Goal: Transaction & Acquisition: Purchase product/service

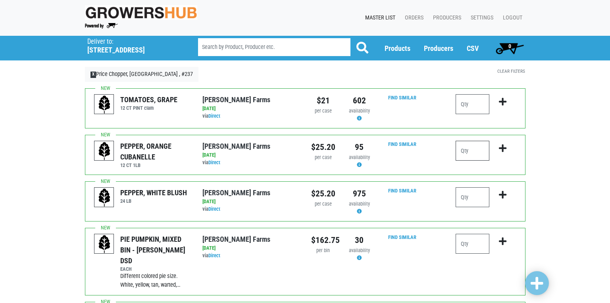
click at [471, 149] on input "number" at bounding box center [473, 151] width 34 height 20
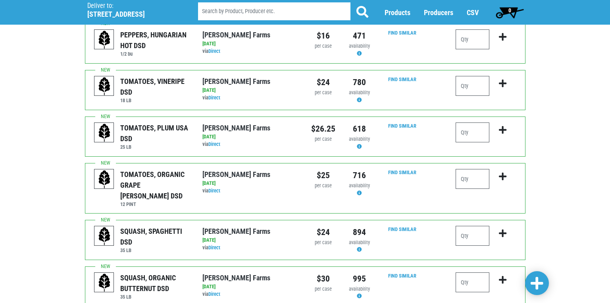
scroll to position [318, 0]
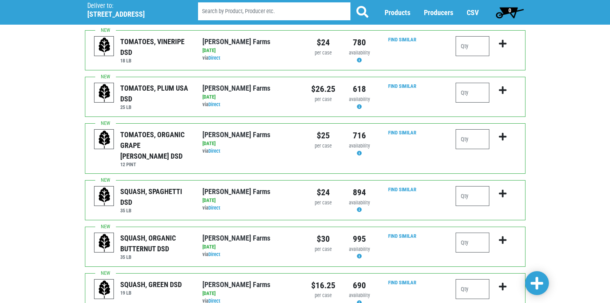
type input "1"
click at [465, 186] on input "number" at bounding box center [473, 196] width 34 height 20
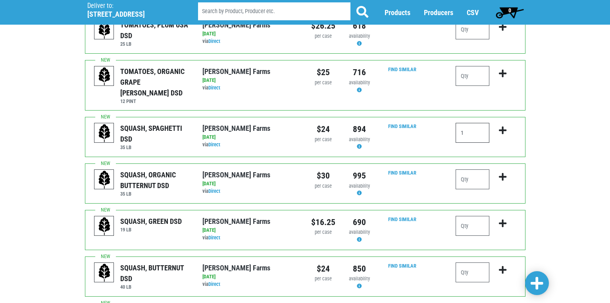
scroll to position [397, 0]
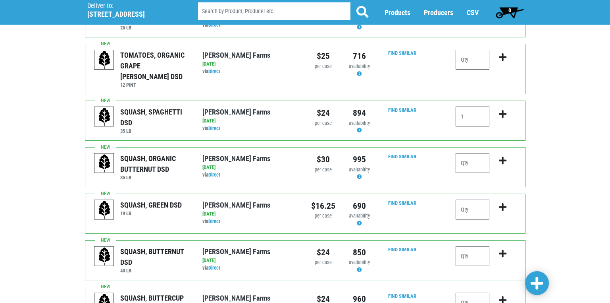
type input "1"
click at [467, 246] on input "number" at bounding box center [473, 256] width 34 height 20
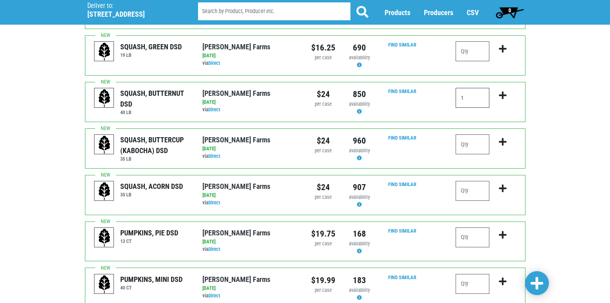
scroll to position [556, 0]
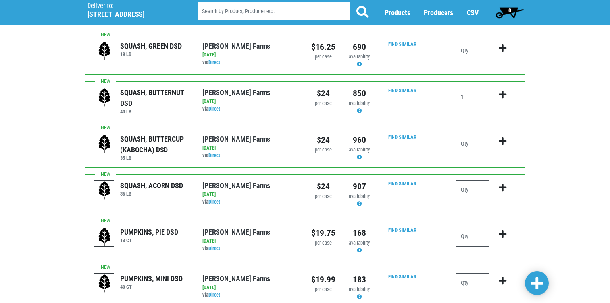
type input "1"
click at [465, 133] on input "number" at bounding box center [473, 143] width 34 height 20
type input "1"
click at [468, 180] on input "number" at bounding box center [473, 190] width 34 height 20
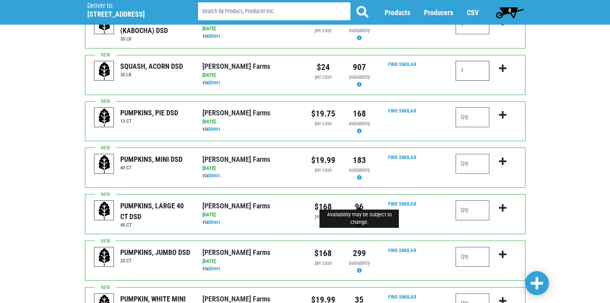
scroll to position [775, 0]
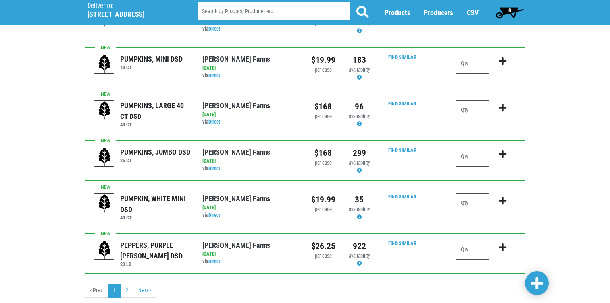
type input "1"
click at [534, 284] on span at bounding box center [537, 283] width 13 height 14
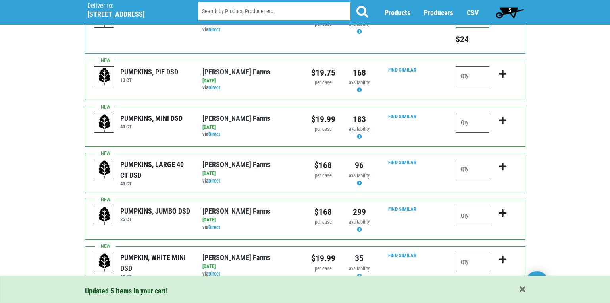
scroll to position [834, 0]
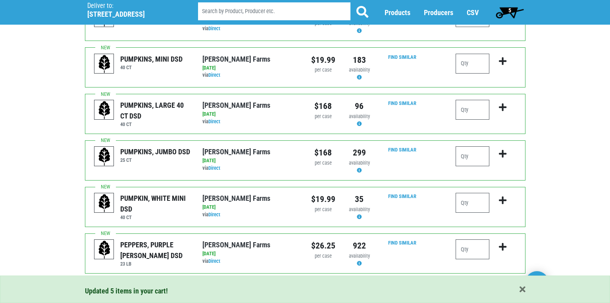
click at [127, 283] on link "2" at bounding box center [126, 290] width 13 height 14
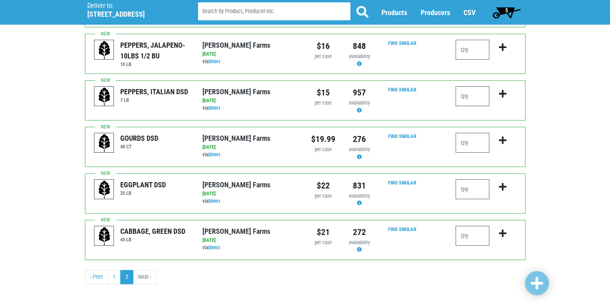
scroll to position [201, 0]
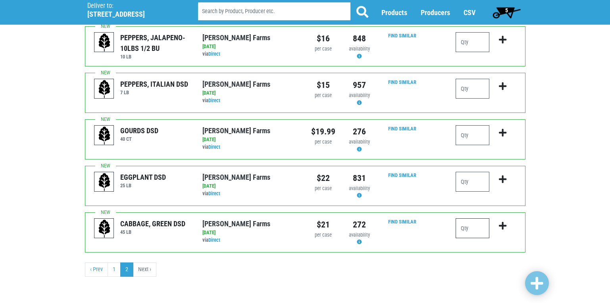
click at [466, 230] on input "number" at bounding box center [473, 228] width 34 height 20
type input "1"
click at [540, 286] on span at bounding box center [537, 283] width 13 height 14
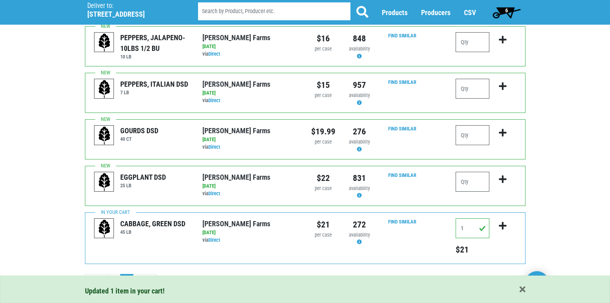
click at [506, 13] on span "6" at bounding box center [506, 10] width 3 height 6
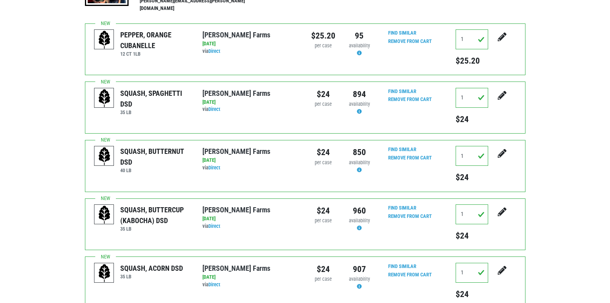
scroll to position [40, 0]
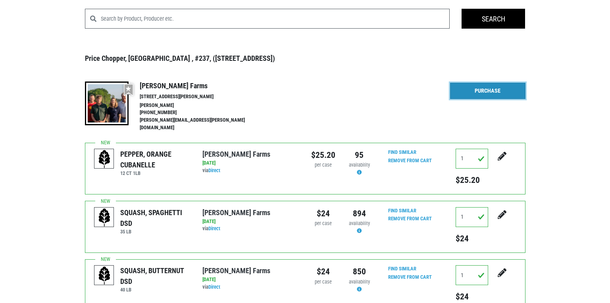
click at [492, 89] on link "Purchase" at bounding box center [487, 91] width 75 height 17
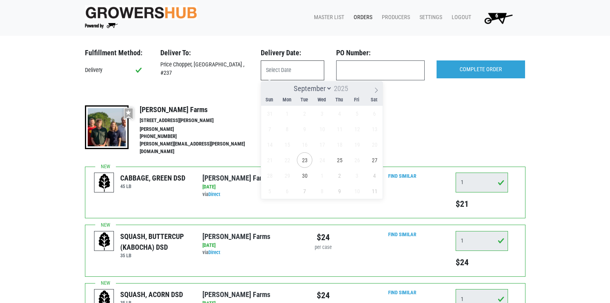
click at [290, 72] on input "text" at bounding box center [293, 70] width 64 height 20
click at [339, 158] on span "25" at bounding box center [339, 159] width 15 height 15
type input "2025-09-25"
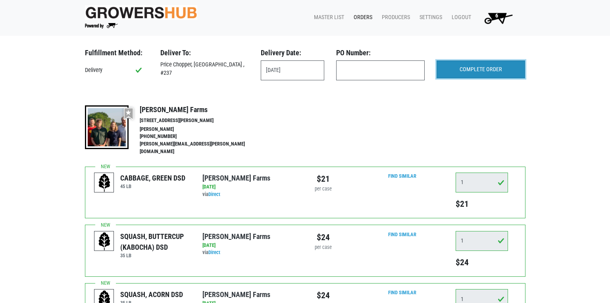
click at [457, 74] on input "COMPLETE ORDER" at bounding box center [481, 69] width 89 height 18
